Goal: Transaction & Acquisition: Purchase product/service

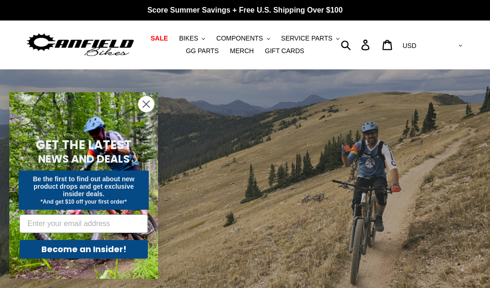
click at [147, 111] on circle "Close dialog" at bounding box center [146, 103] width 15 height 15
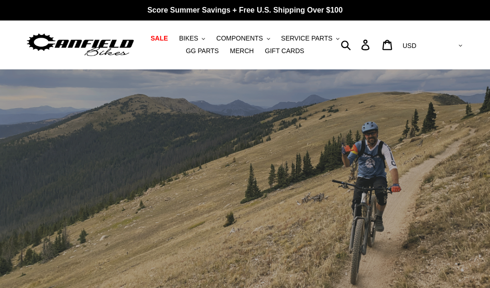
click at [167, 35] on span "SALE" at bounding box center [159, 38] width 17 height 8
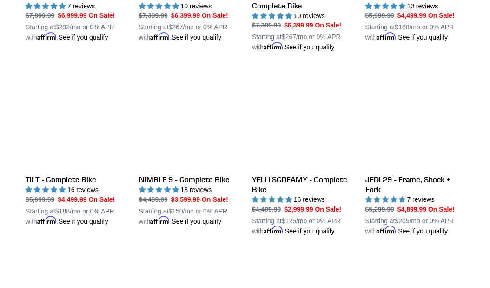
scroll to position [760, 0]
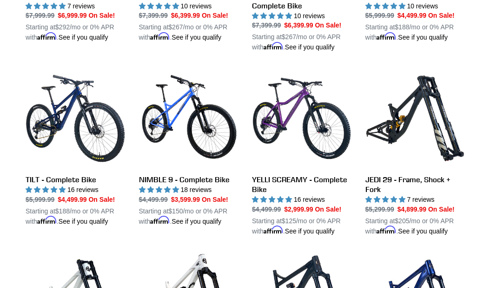
click at [42, 178] on link "TILT - Complete Bike" at bounding box center [76, 146] width 100 height 157
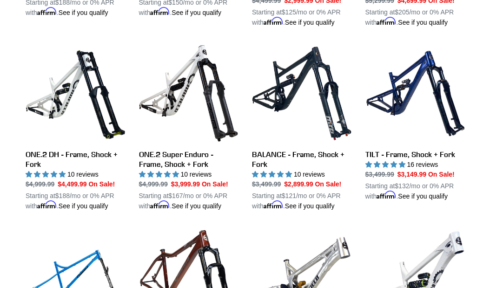
scroll to position [971, 0]
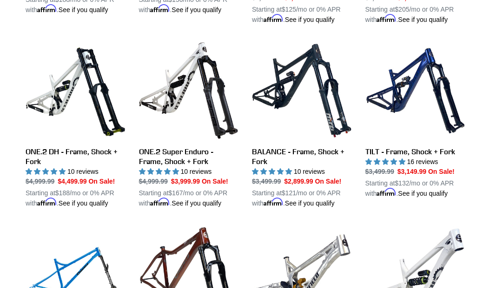
click at [420, 198] on link "TILT - Frame, Shock + Fork" at bounding box center [416, 119] width 100 height 157
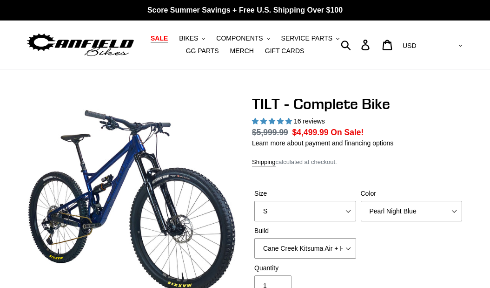
select select "highest-rating"
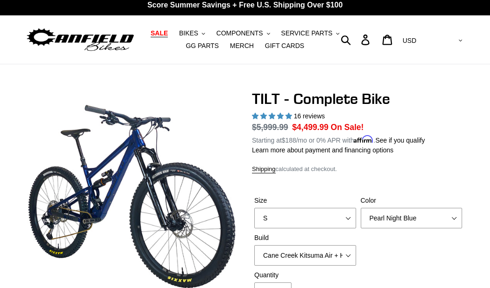
scroll to position [6, 0]
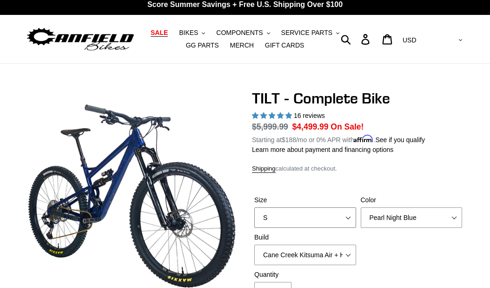
click at [329, 223] on select "S M L" at bounding box center [306, 217] width 102 height 20
select select "L"
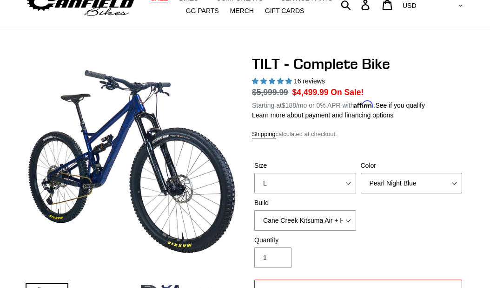
click at [443, 192] on select "Pearl Night Blue Stealth Silver Raw" at bounding box center [412, 183] width 102 height 20
click at [436, 193] on select "Pearl Night Blue Stealth Silver Raw" at bounding box center [412, 183] width 102 height 20
click at [431, 193] on select "Pearl Night Blue Stealth Silver Raw" at bounding box center [412, 183] width 102 height 20
select select "Stealth Silver"
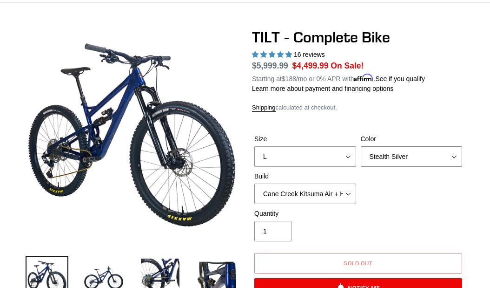
scroll to position [67, 0]
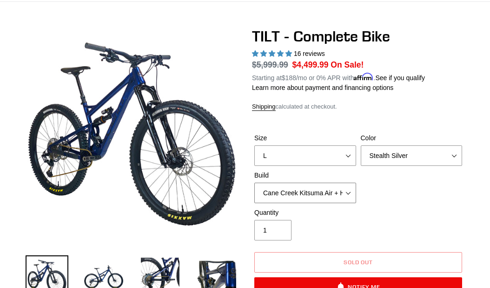
click at [346, 201] on select "Cane Creek Kitsuma Air + Helm MKII 140 + SRAM GX Cane Creek Kitsuma Air + Helm …" at bounding box center [306, 192] width 102 height 20
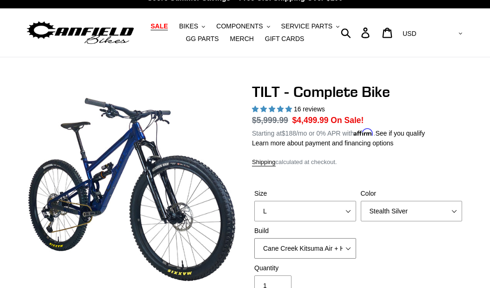
scroll to position [0, 0]
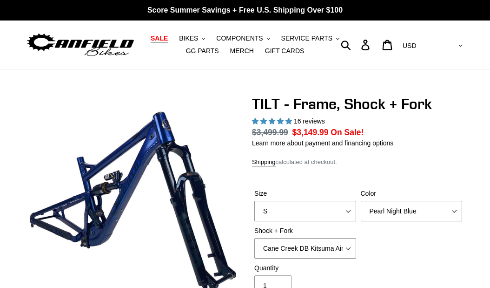
select select "highest-rating"
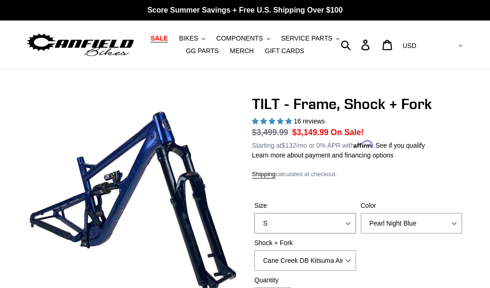
click at [332, 228] on select "S M L XL" at bounding box center [306, 223] width 102 height 20
select select "L"
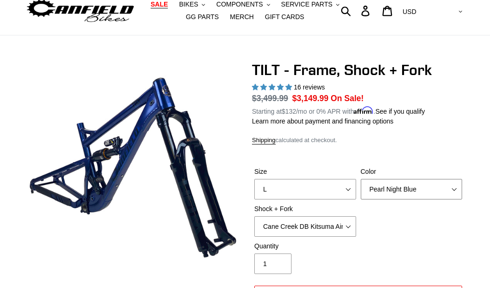
click at [430, 198] on select "Pearl Night Blue" at bounding box center [412, 189] width 102 height 20
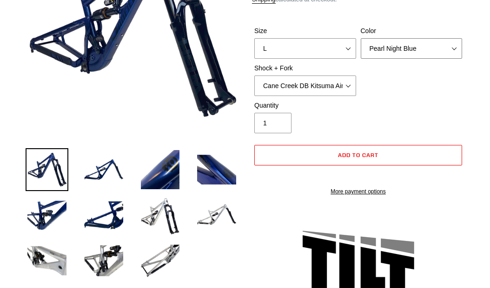
scroll to position [176, 0]
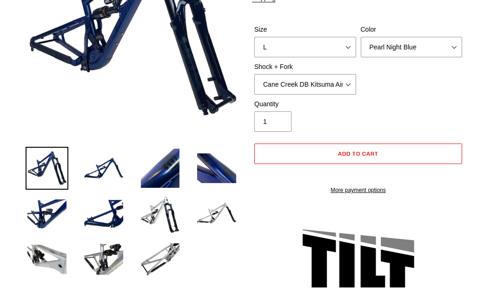
click at [45, 213] on img at bounding box center [47, 213] width 43 height 43
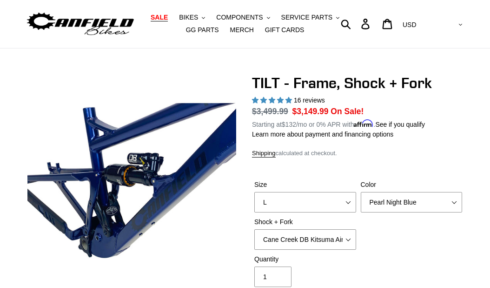
scroll to position [0, 0]
